Goal: Task Accomplishment & Management: Manage account settings

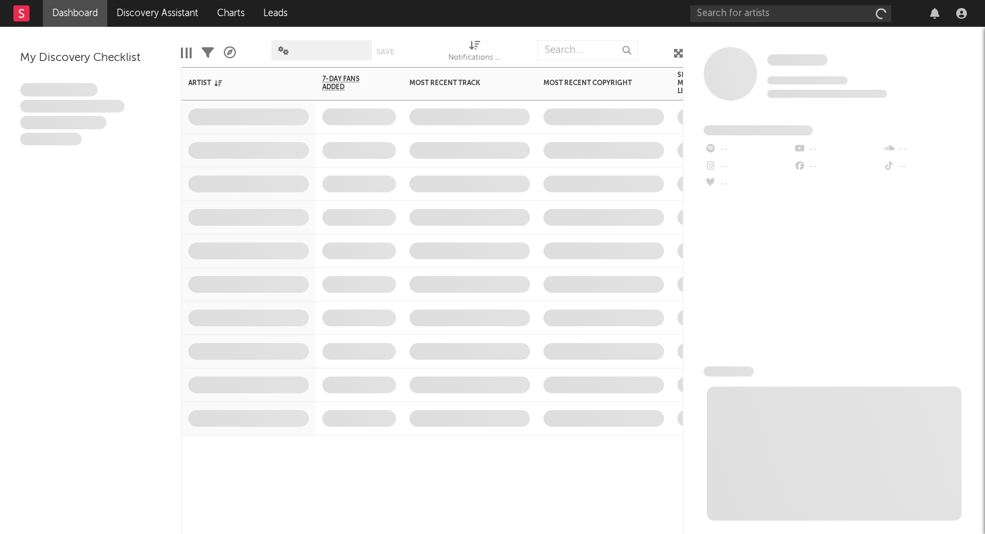
click at [488, 190] on span at bounding box center [470, 183] width 134 height 33
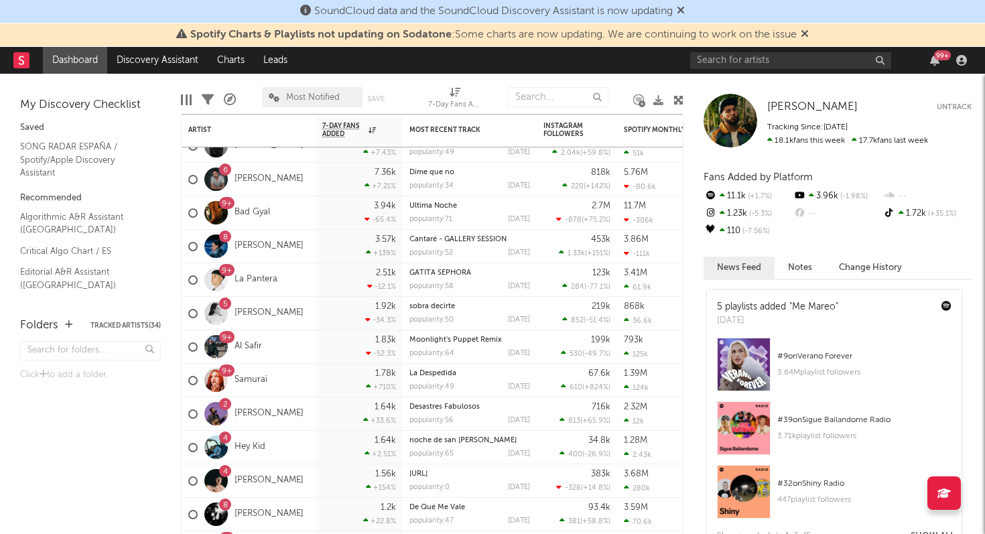
click at [800, 34] on span "Spotify Charts & Playlists not updating on Sodatone : Some charts are now updat…" at bounding box center [492, 35] width 632 height 16
click at [682, 9] on icon at bounding box center [681, 10] width 8 height 11
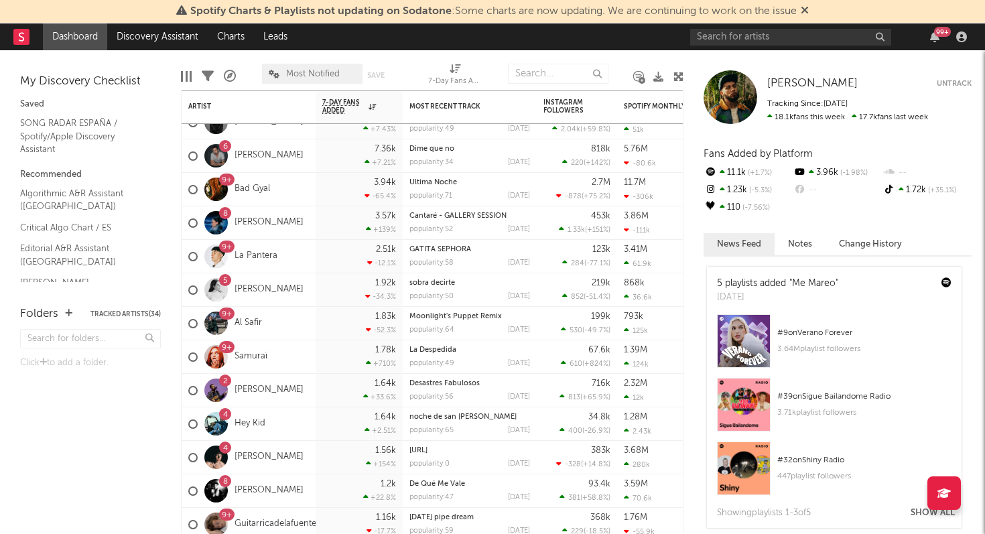
click at [804, 9] on icon at bounding box center [804, 10] width 8 height 11
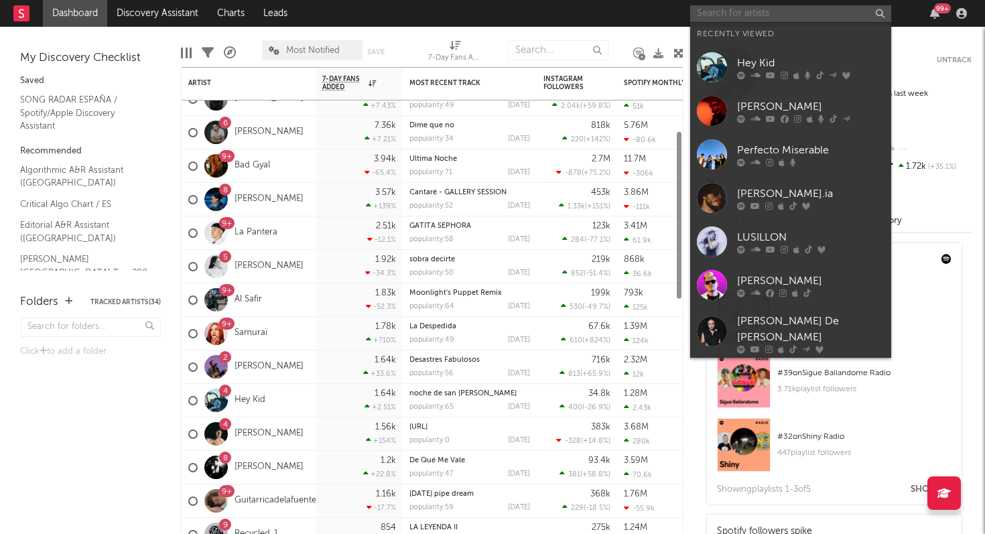
click at [758, 15] on input "text" at bounding box center [790, 13] width 201 height 17
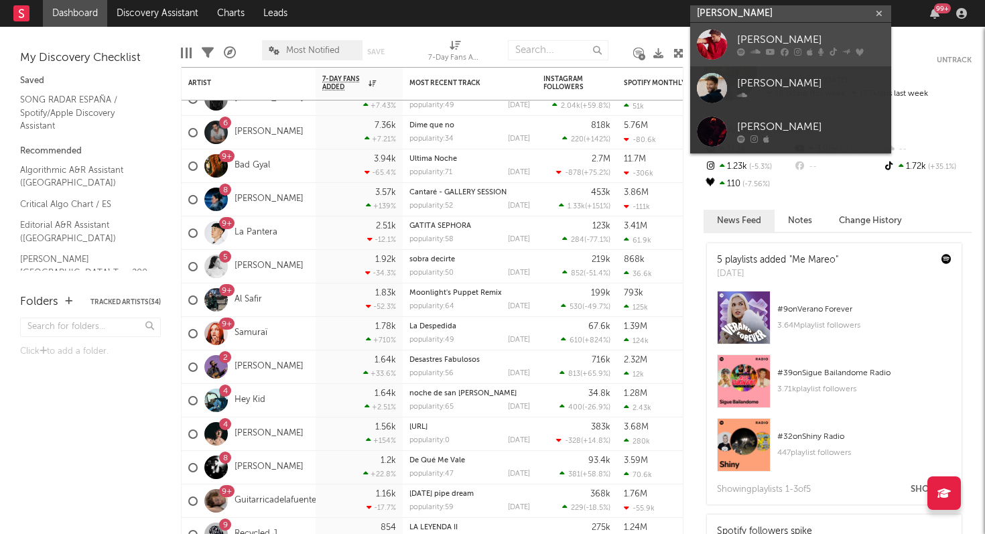
type input "[PERSON_NAME]"
click at [768, 45] on div "[PERSON_NAME]" at bounding box center [810, 40] width 147 height 16
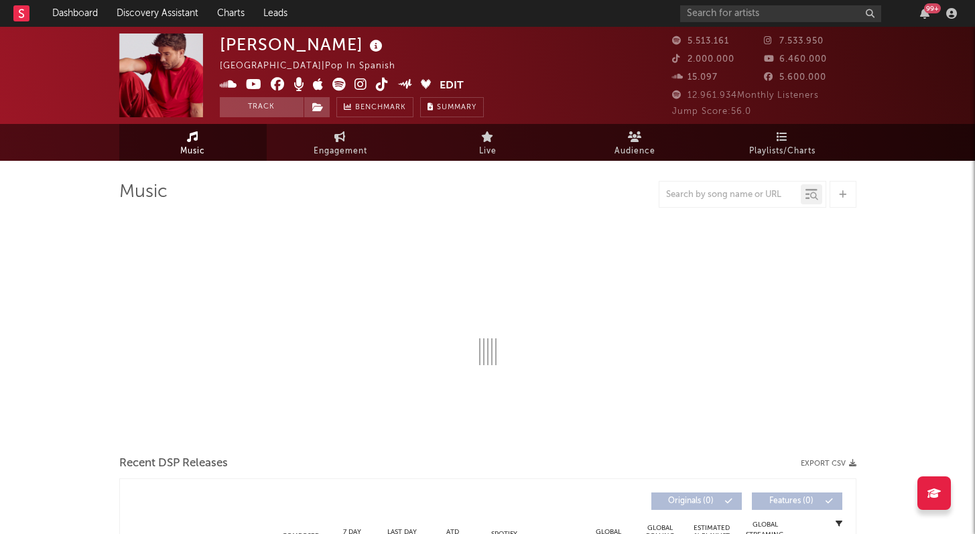
select select "6m"
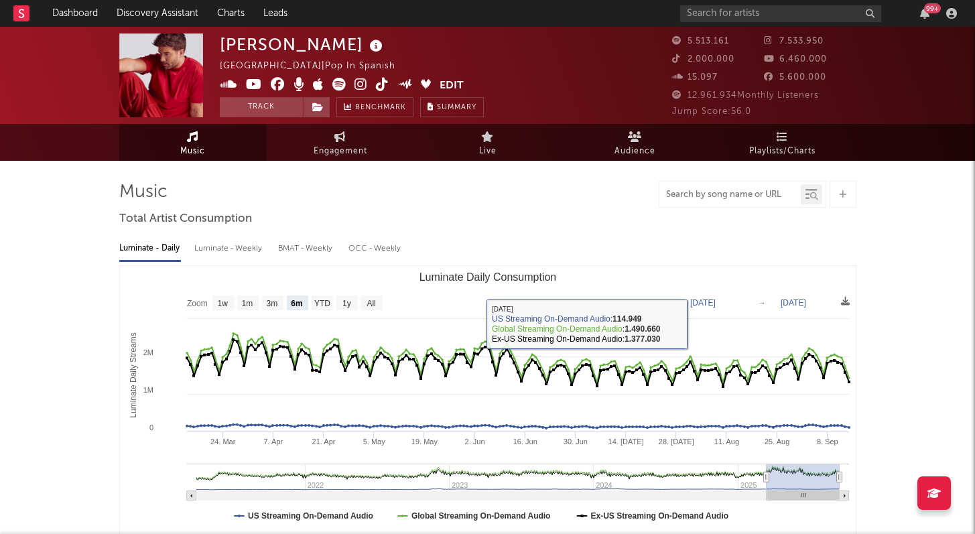
click at [728, 198] on input "text" at bounding box center [729, 195] width 141 height 11
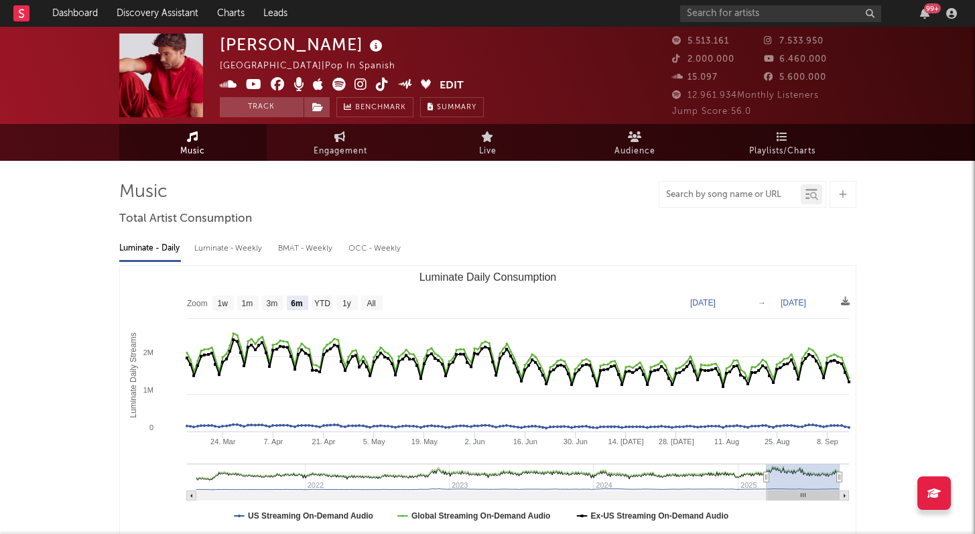
click at [727, 194] on input "text" at bounding box center [729, 195] width 141 height 11
type input "la cuarta hoja"
click at [805, 197] on icon at bounding box center [811, 194] width 12 height 13
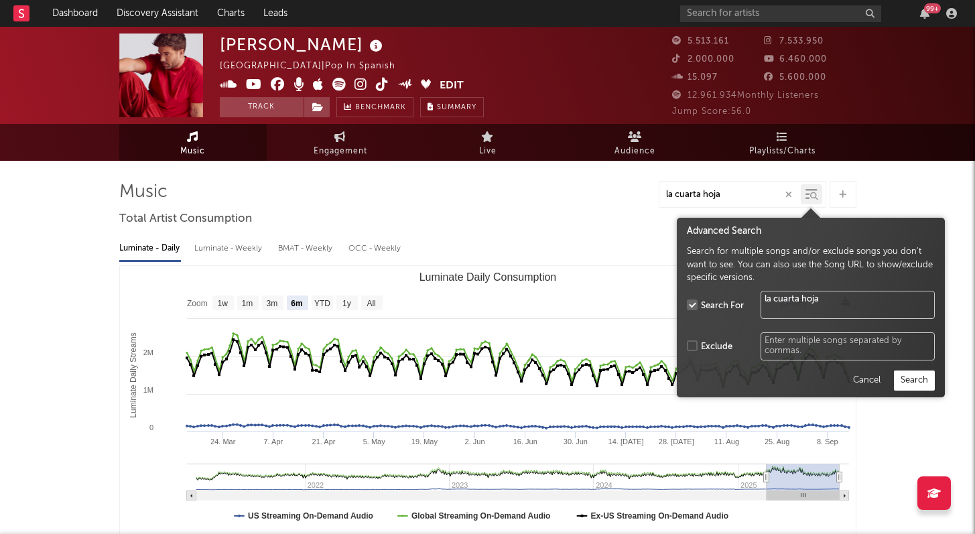
click at [898, 380] on button "Search" at bounding box center [914, 380] width 41 height 20
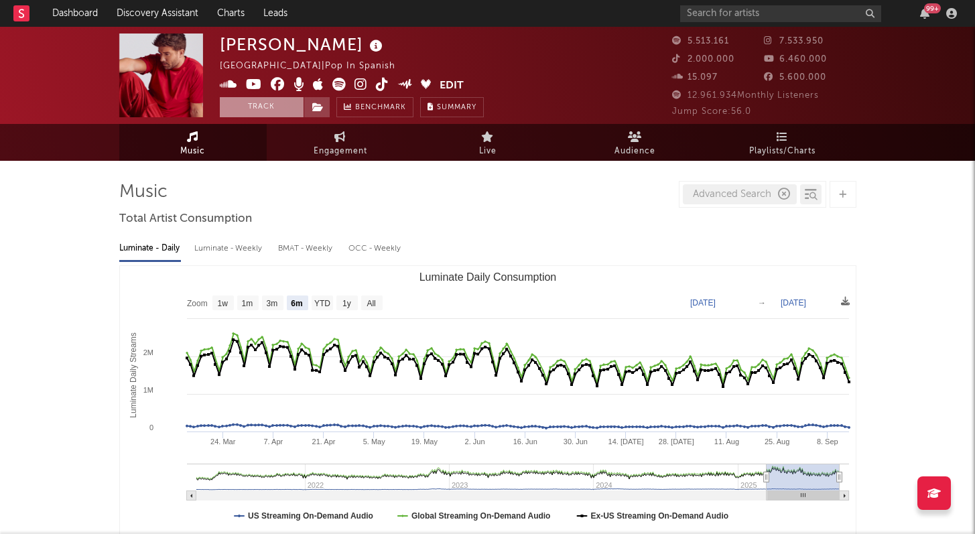
click at [272, 103] on button "Track" at bounding box center [262, 107] width 84 height 20
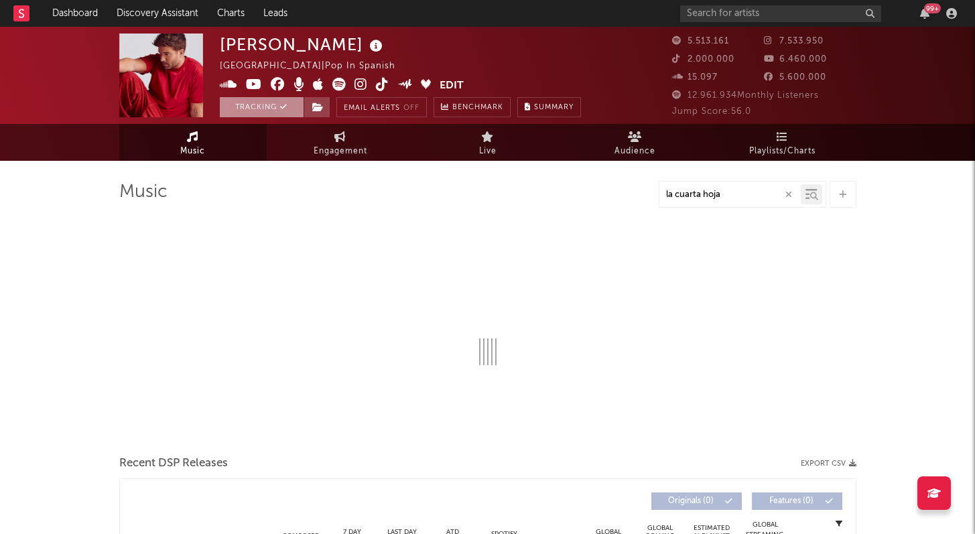
click at [272, 103] on button "Tracking" at bounding box center [262, 107] width 84 height 20
select select "6m"
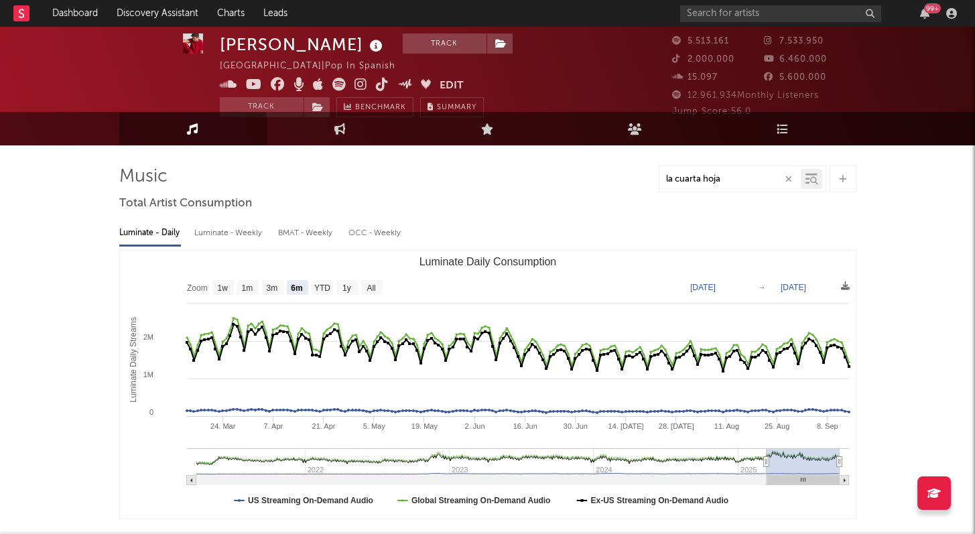
select select "6m"
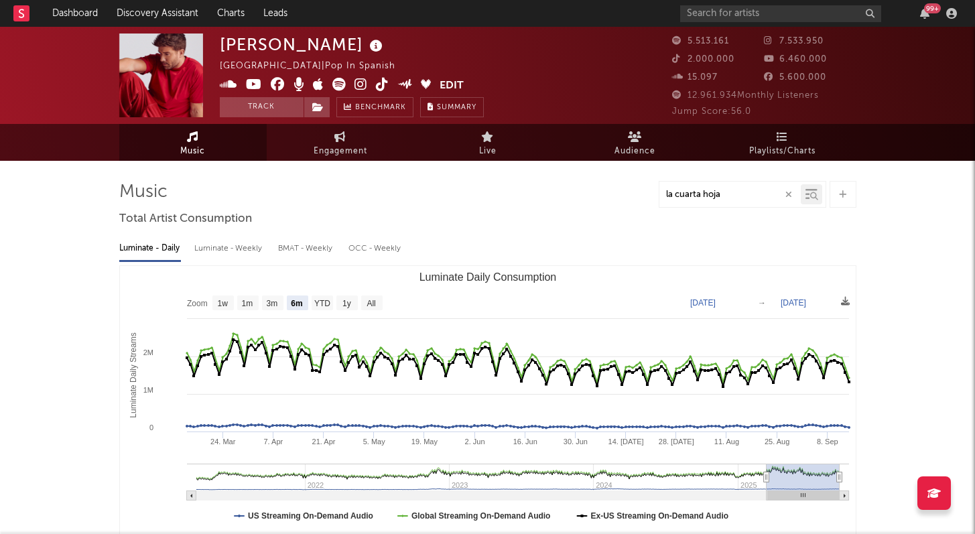
click at [737, 203] on div "la cuarta hoja" at bounding box center [741, 194] width 167 height 27
drag, startPoint x: 740, startPoint y: 197, endPoint x: 719, endPoint y: 228, distance: 37.2
click at [740, 197] on input "la cuarta hoja" at bounding box center [729, 195] width 141 height 11
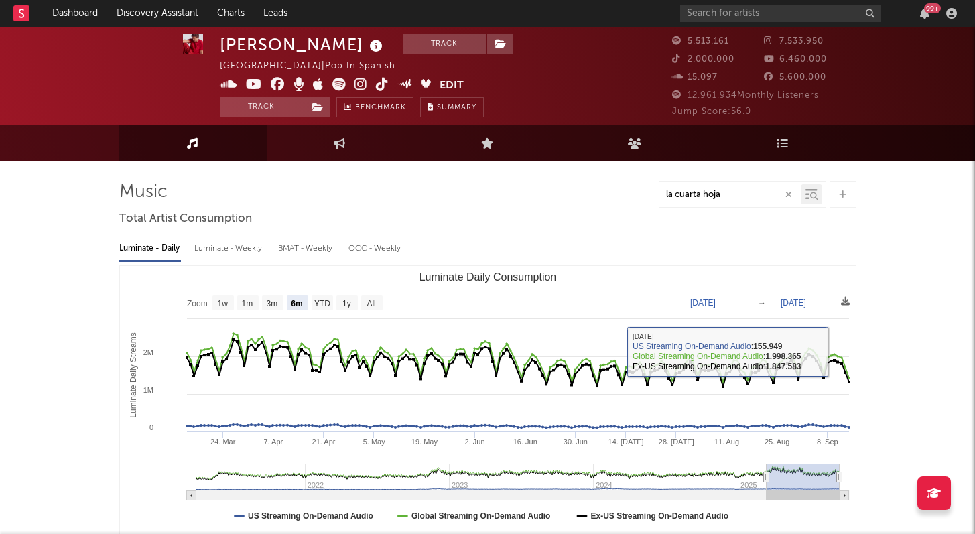
scroll to position [3, 0]
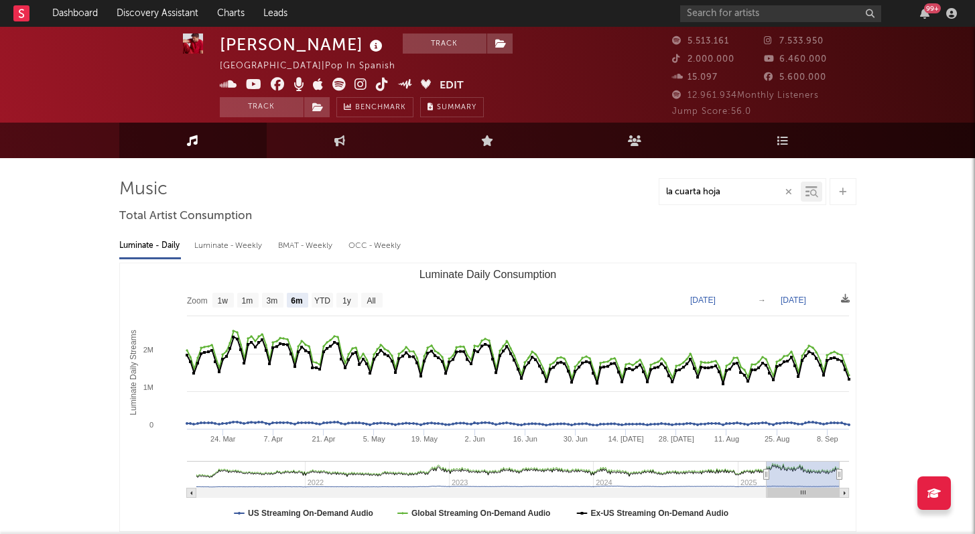
click at [787, 188] on icon "button" at bounding box center [788, 192] width 7 height 9
click at [841, 192] on icon at bounding box center [842, 192] width 7 height 9
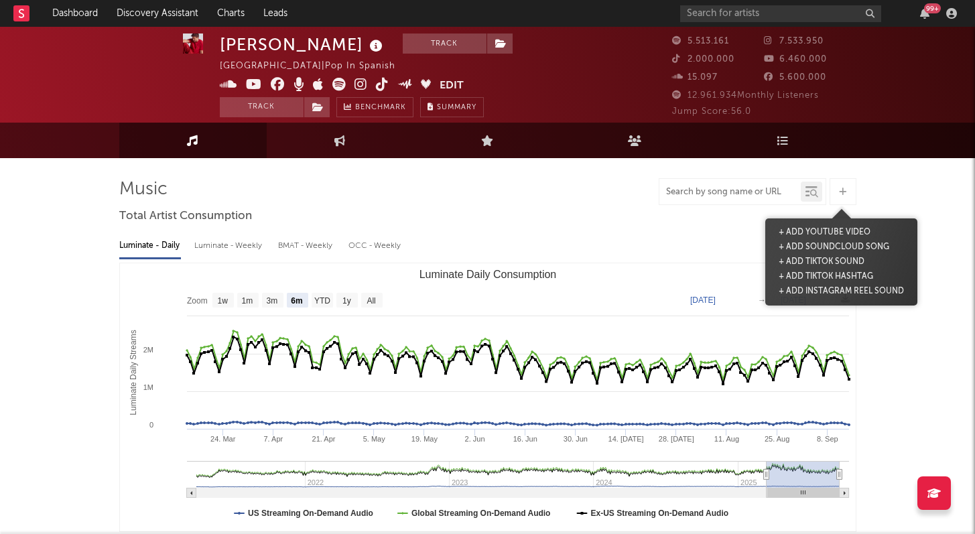
click at [805, 193] on icon at bounding box center [811, 191] width 12 height 13
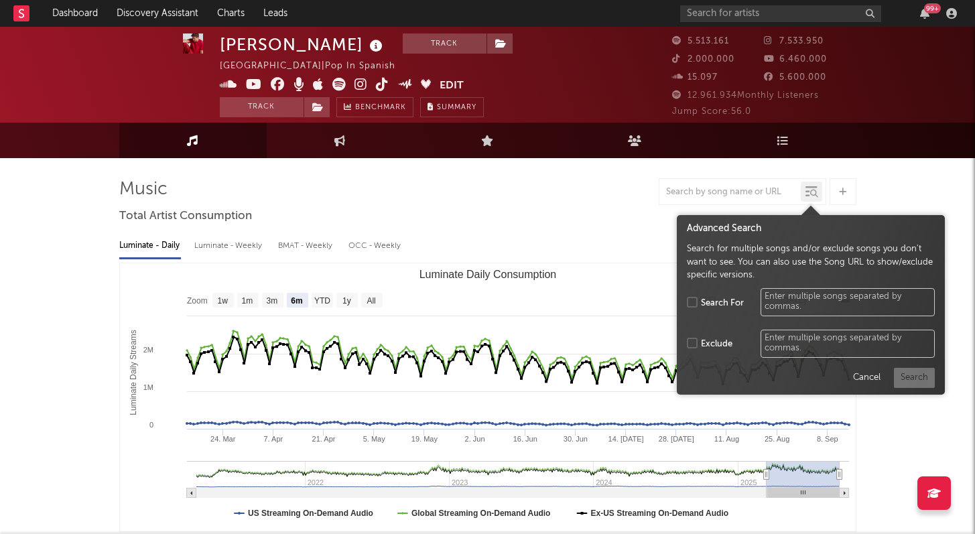
click at [636, 190] on div at bounding box center [487, 191] width 737 height 27
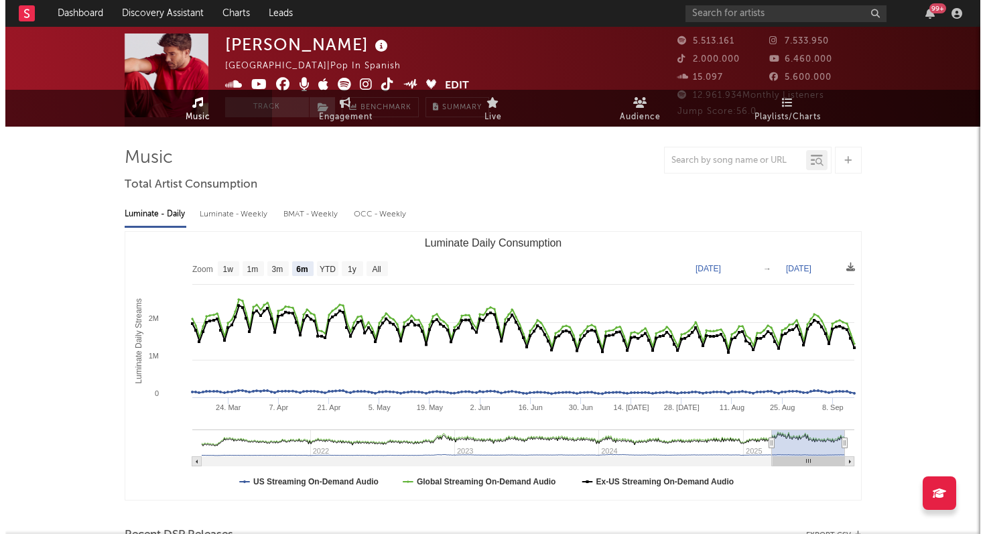
scroll to position [0, 0]
